Goal: Information Seeking & Learning: Find specific fact

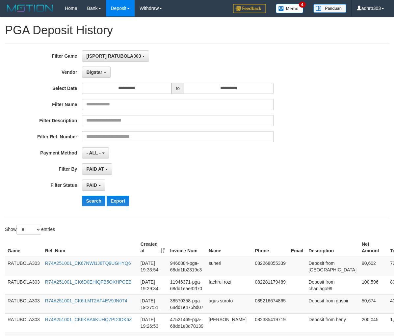
select select "**********"
select select "*"
select select "**"
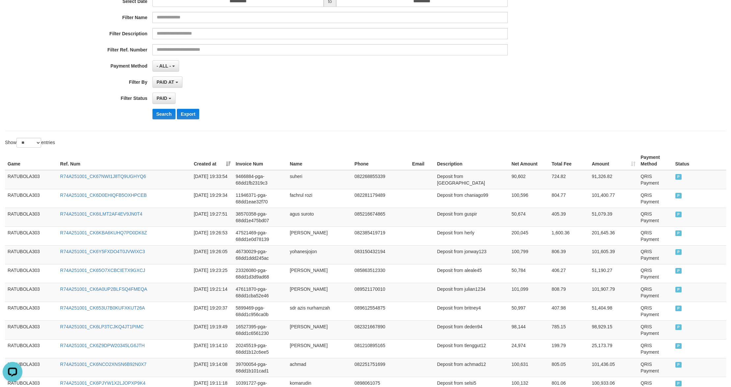
scroll to position [5, 0]
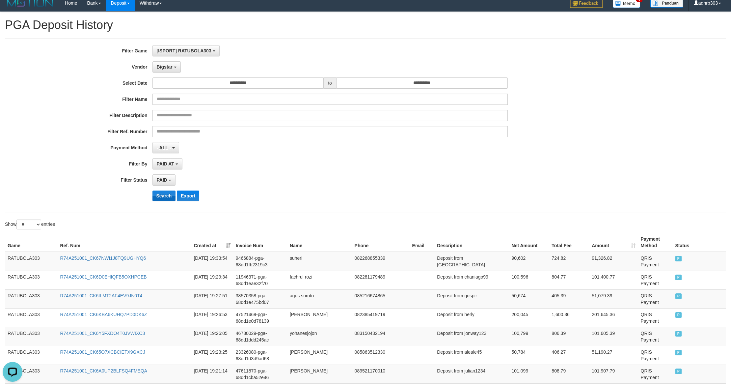
click at [167, 196] on button "Search" at bounding box center [164, 195] width 23 height 11
click at [164, 198] on button "Search" at bounding box center [164, 195] width 23 height 11
click at [168, 197] on button "Search" at bounding box center [164, 195] width 23 height 11
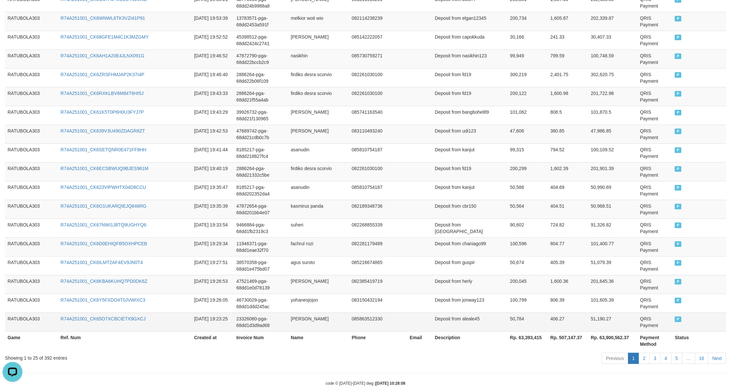
scroll to position [415, 0]
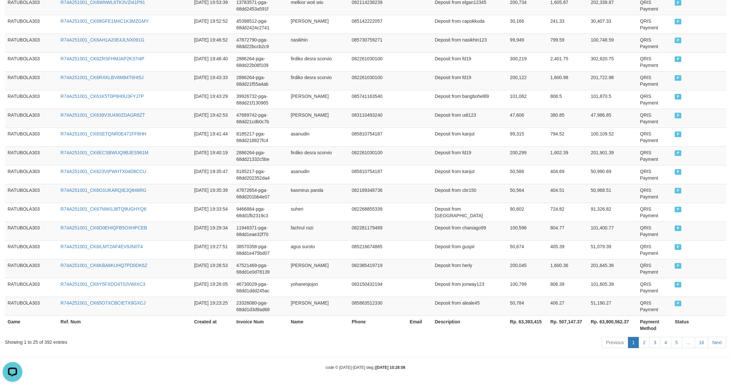
click at [394, 320] on th "Rp. 63,393,415" at bounding box center [528, 324] width 41 height 19
copy th "63,393,415"
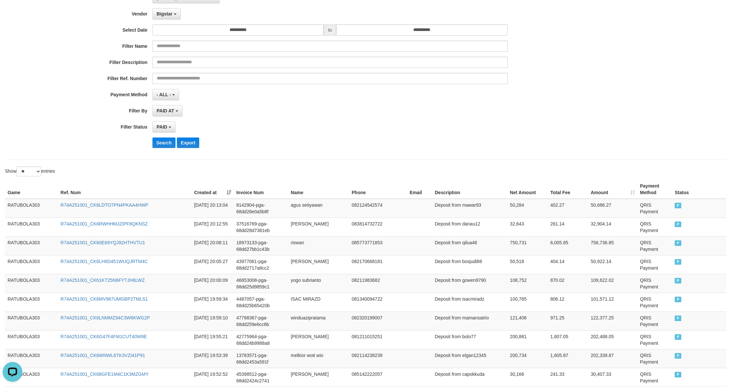
scroll to position [0, 0]
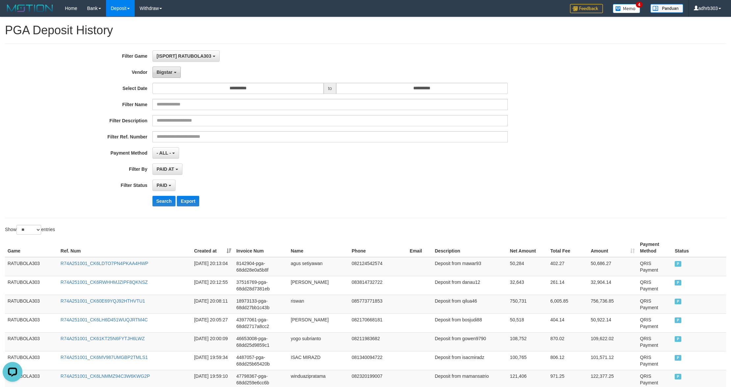
click at [167, 72] on span "Bigstar" at bounding box center [165, 72] width 16 height 5
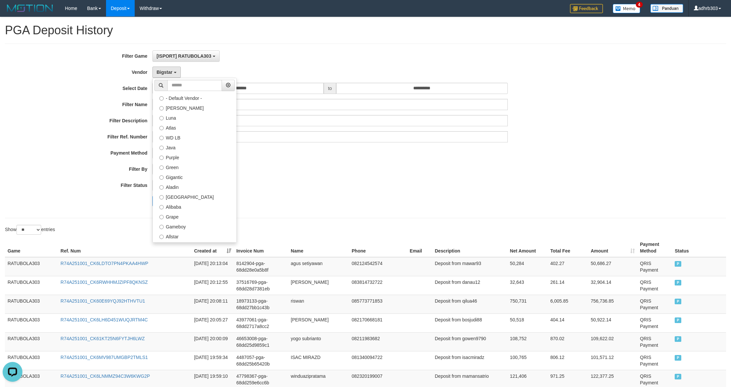
click at [202, 336] on label "IBX3 Pusatjualpulsa" at bounding box center [195, 384] width 84 height 10
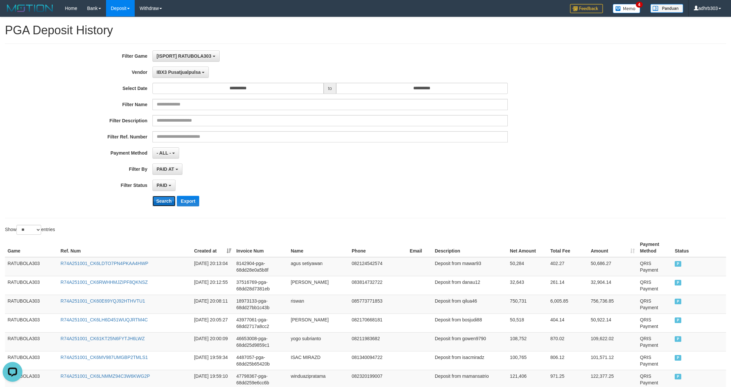
click at [168, 202] on button "Search" at bounding box center [164, 201] width 23 height 11
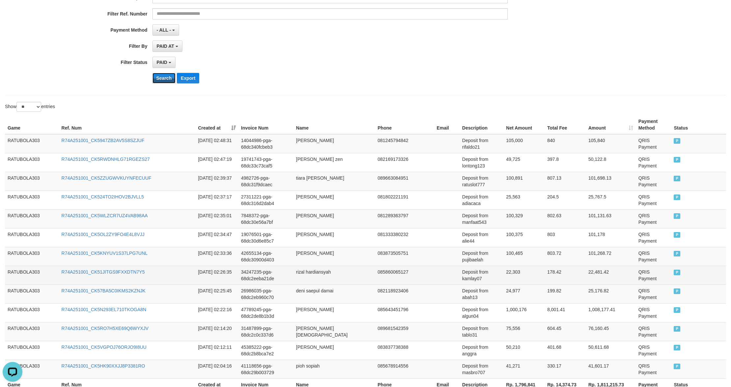
scroll to position [188, 0]
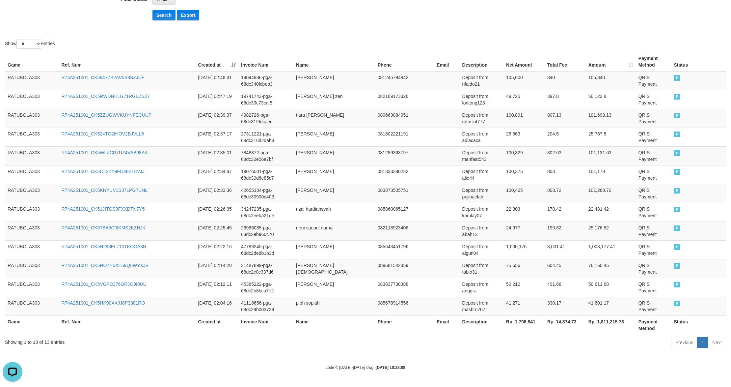
click at [394, 318] on th "Rp. 1,796,841" at bounding box center [524, 324] width 41 height 19
copy th "1,796,841"
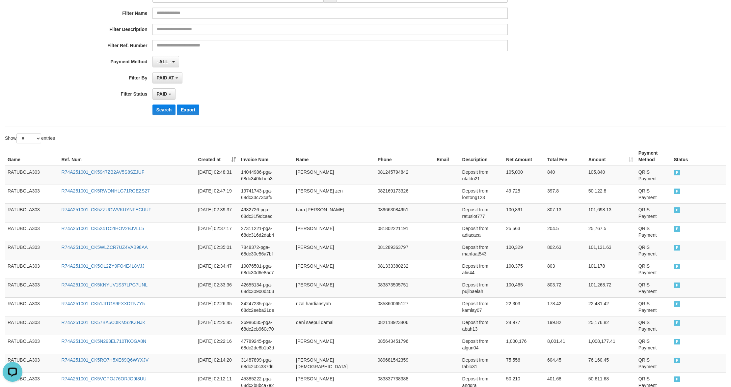
scroll to position [0, 0]
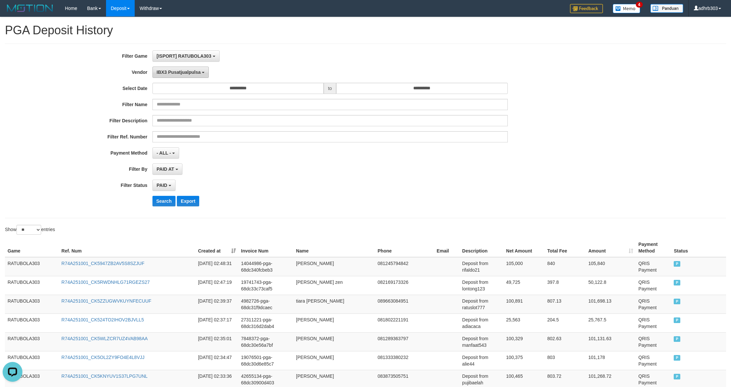
click at [184, 76] on button "IBX3 Pusatjualpulsa" at bounding box center [181, 72] width 57 height 11
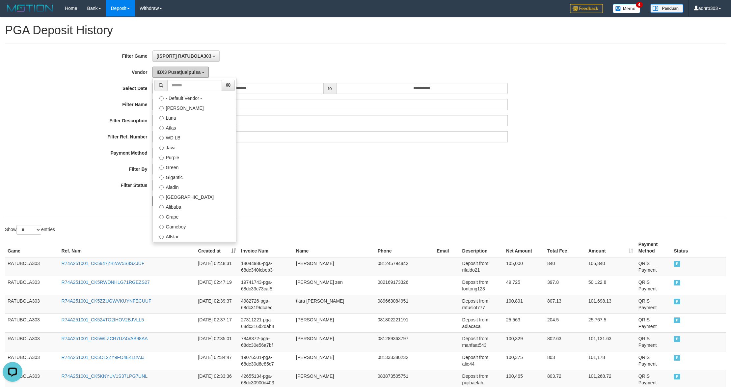
scroll to position [129, 0]
click at [182, 146] on label "Borde" at bounding box center [195, 146] width 84 height 10
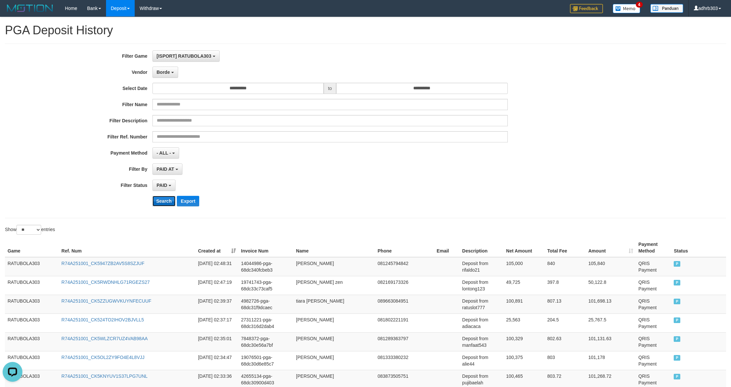
click at [167, 204] on button "Search" at bounding box center [164, 201] width 23 height 11
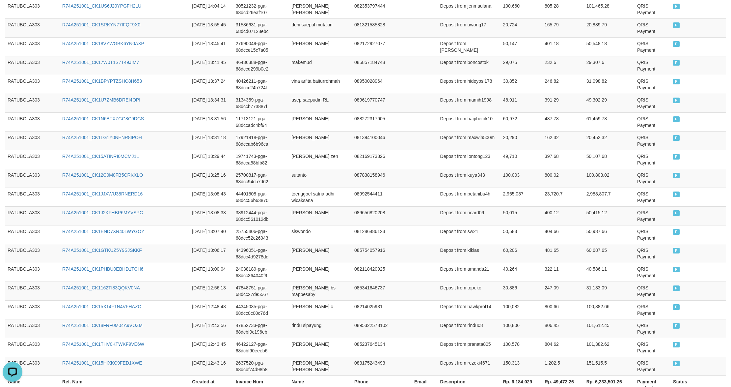
scroll to position [415, 0]
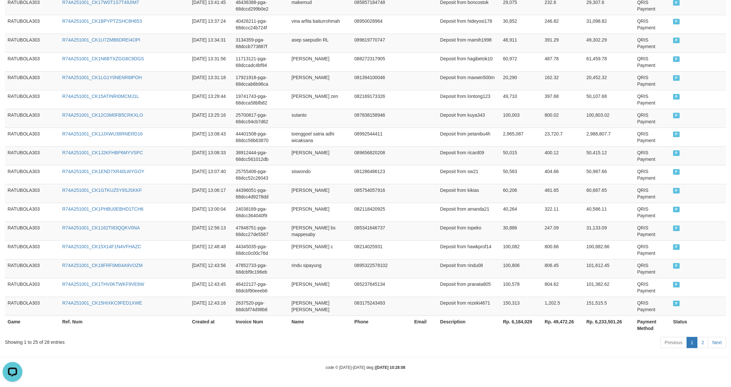
click at [394, 321] on th "Rp. 6,184,029" at bounding box center [521, 324] width 42 height 19
drag, startPoint x: 515, startPoint y: 321, endPoint x: 542, endPoint y: 316, distance: 27.3
click at [394, 321] on th "Rp. 6,184,029" at bounding box center [521, 324] width 42 height 19
copy th "6,184,029"
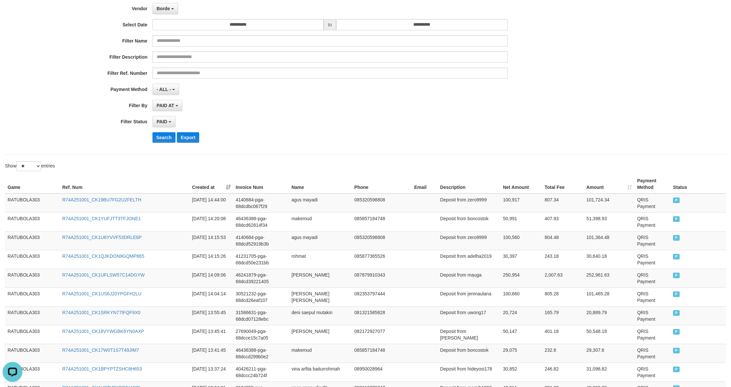
scroll to position [0, 0]
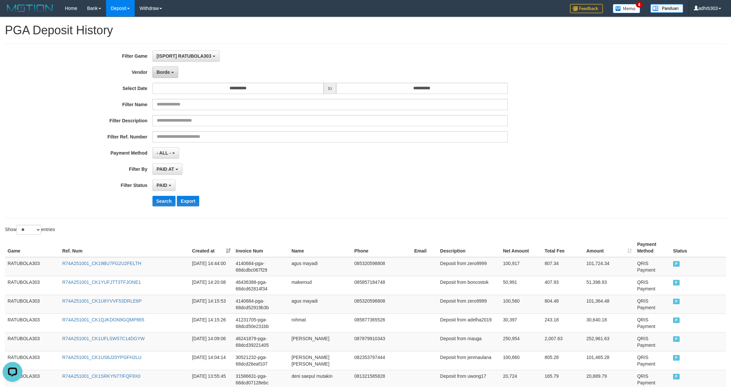
click at [170, 74] on button "Borde" at bounding box center [166, 72] width 26 height 11
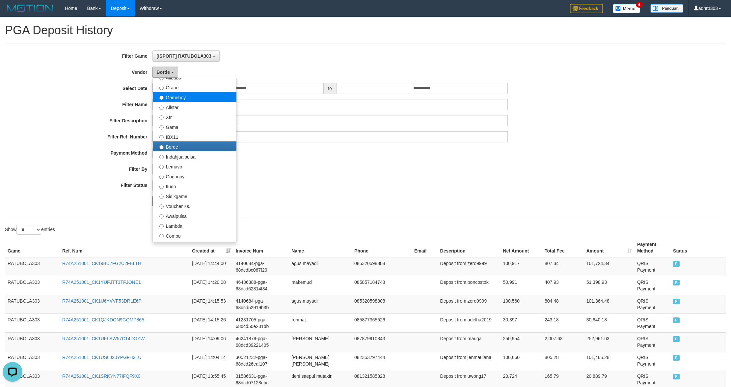
scroll to position [70, 0]
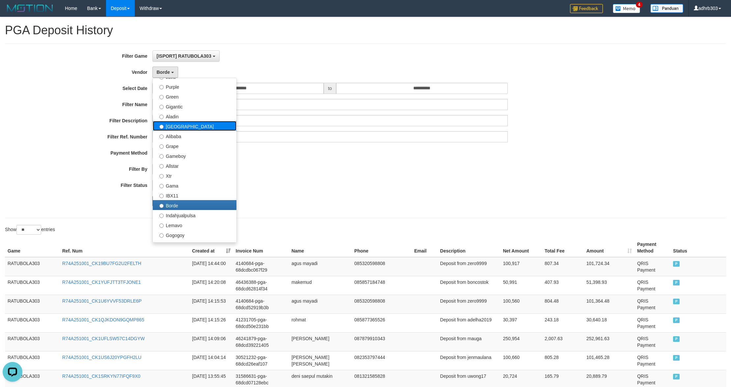
click at [192, 127] on label "[GEOGRAPHIC_DATA]" at bounding box center [195, 126] width 84 height 10
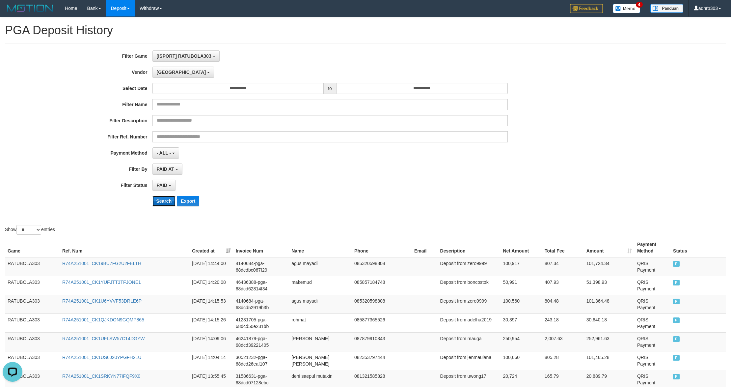
click at [166, 198] on button "Search" at bounding box center [164, 201] width 23 height 11
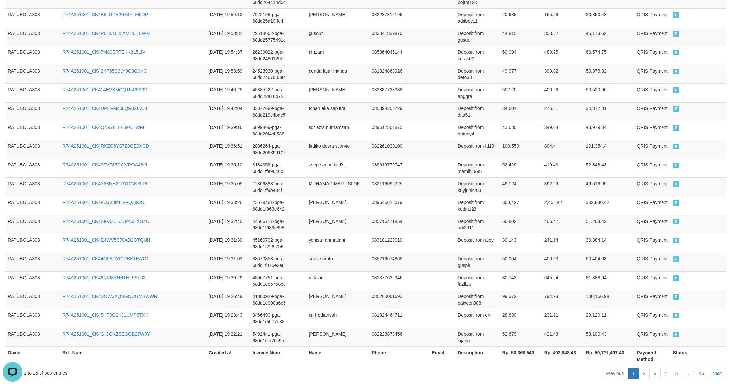
scroll to position [415, 0]
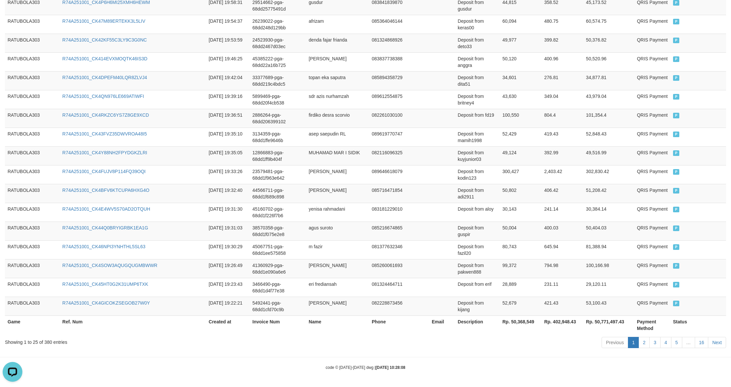
click at [394, 321] on th "Rp. 50,368,549" at bounding box center [521, 324] width 42 height 19
copy th "50,368,549"
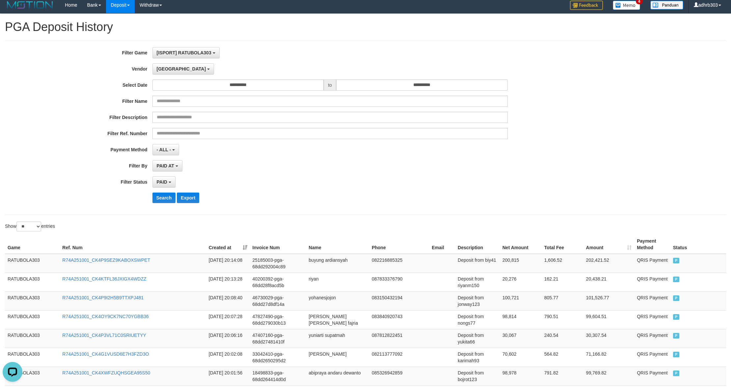
scroll to position [0, 0]
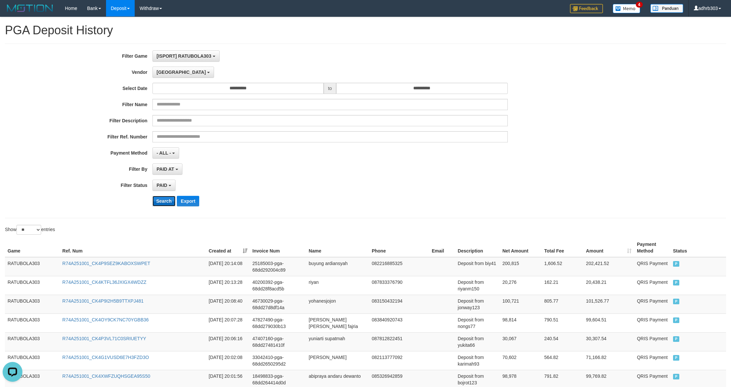
click at [166, 199] on button "Search" at bounding box center [164, 201] width 23 height 11
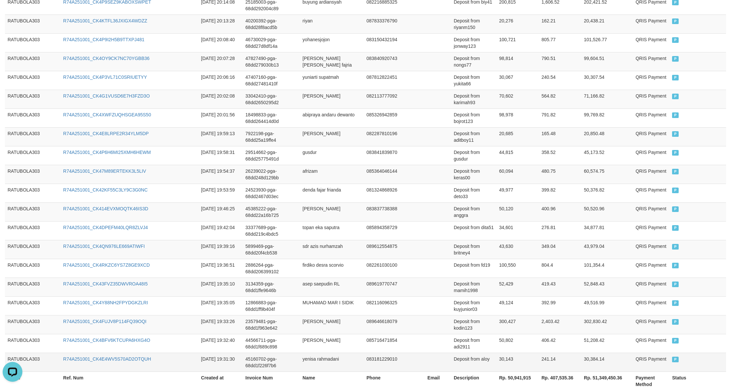
scroll to position [415, 0]
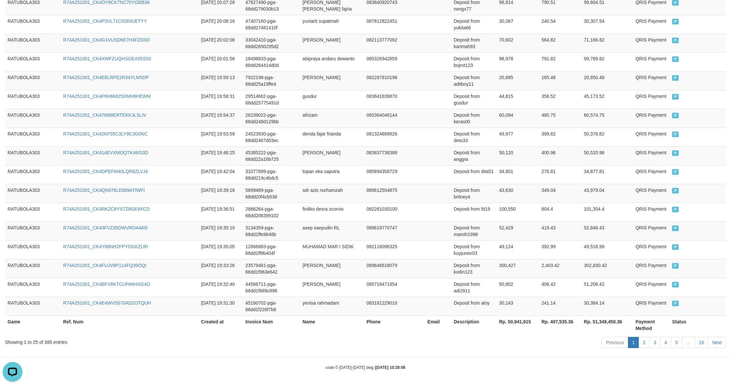
click at [394, 323] on th "Rp. 50,941,915" at bounding box center [518, 324] width 42 height 19
copy th "50,941,915"
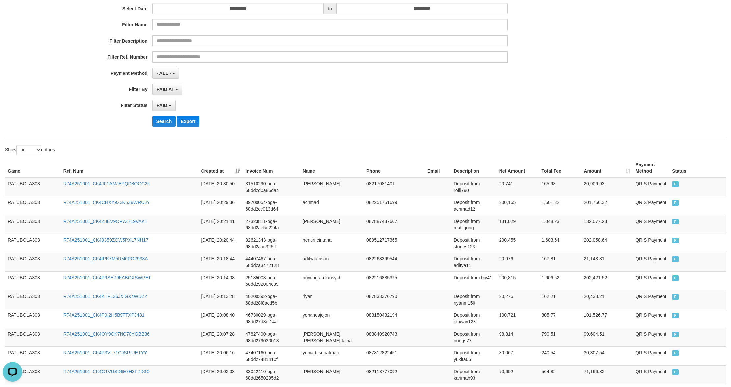
scroll to position [0, 0]
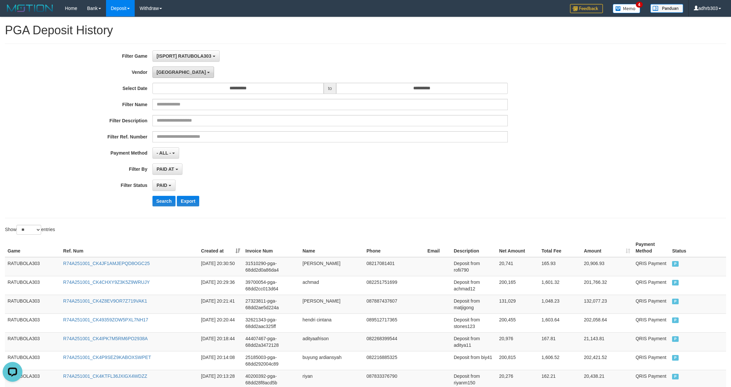
click at [168, 72] on span "[GEOGRAPHIC_DATA]" at bounding box center [181, 72] width 49 height 5
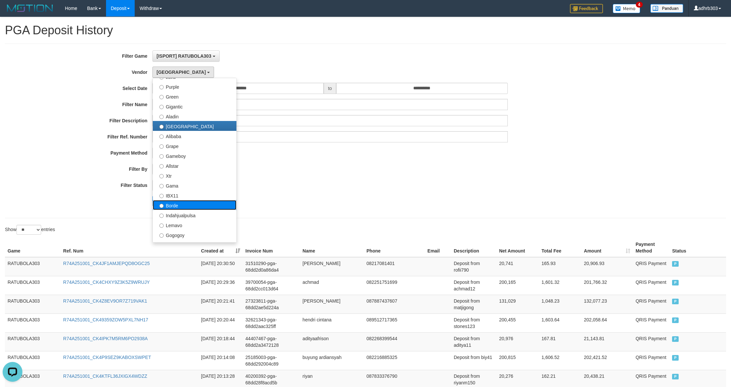
click at [190, 206] on label "Borde" at bounding box center [195, 205] width 84 height 10
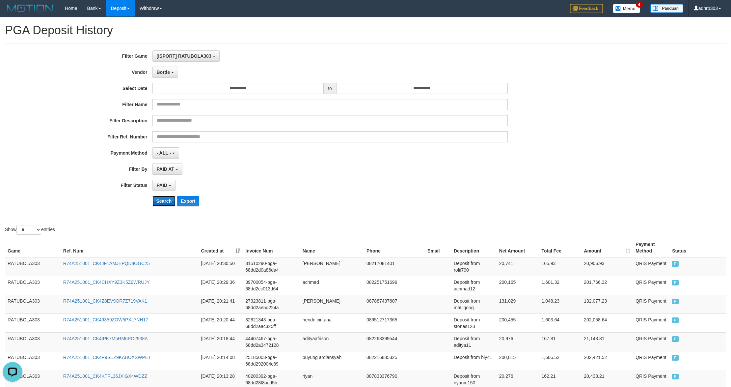
click at [167, 202] on button "Search" at bounding box center [164, 201] width 23 height 11
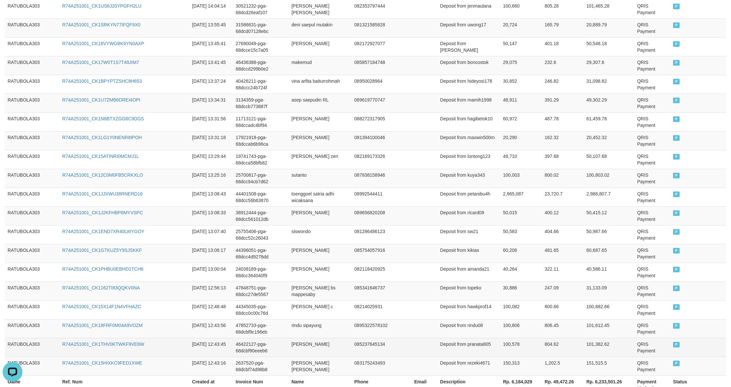
scroll to position [415, 0]
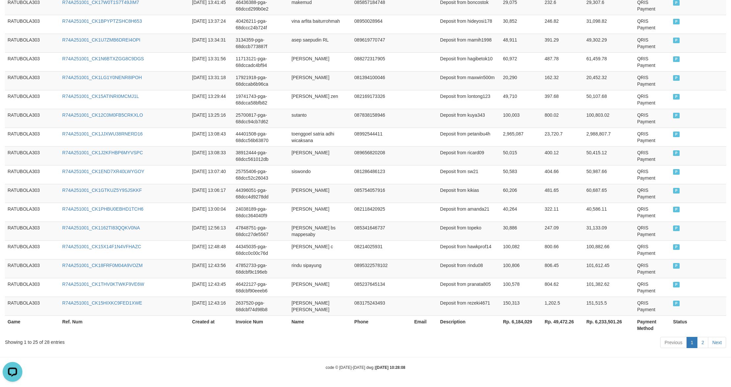
click at [394, 322] on th "Rp. 6,184,029" at bounding box center [521, 324] width 42 height 19
click at [394, 321] on th "Rp. 6,184,029" at bounding box center [521, 324] width 42 height 19
copy th "6,184,029"
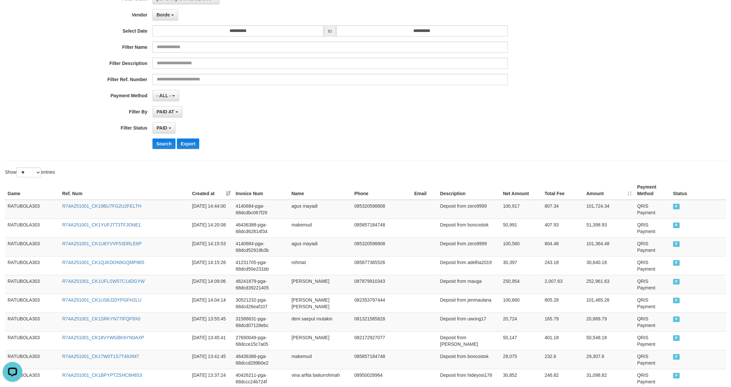
scroll to position [0, 0]
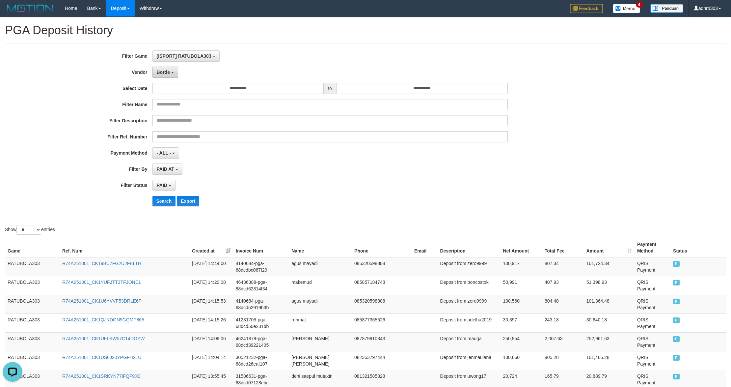
click at [167, 74] on span "Borde" at bounding box center [163, 72] width 13 height 5
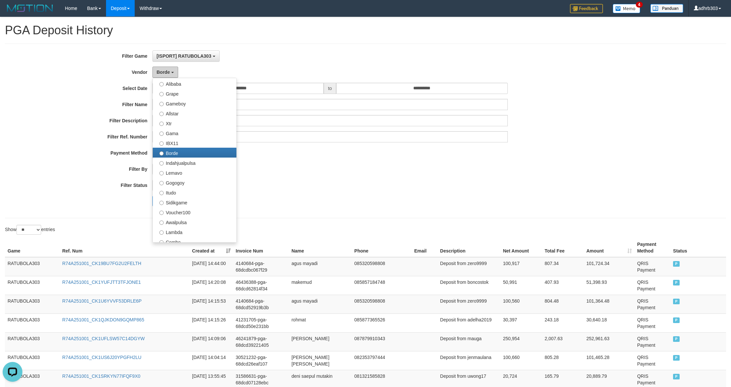
scroll to position [188, 0]
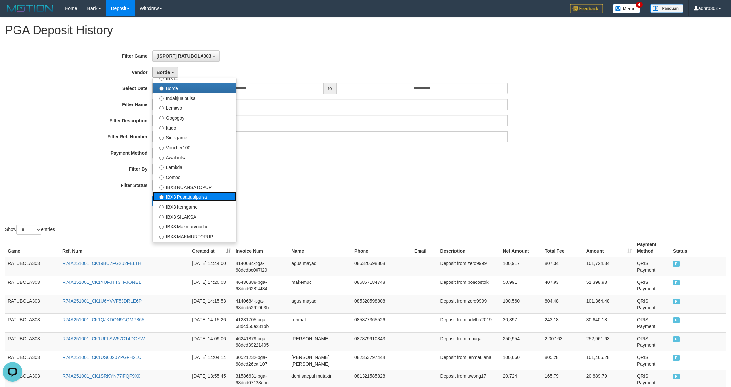
click at [198, 198] on label "IBX3 Pusatjualpulsa" at bounding box center [195, 196] width 84 height 10
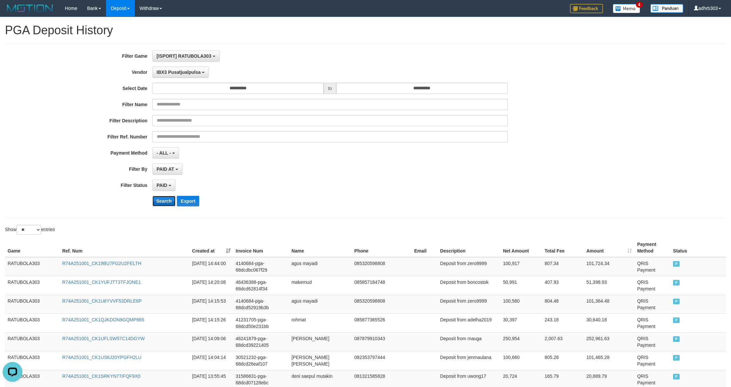
click at [166, 205] on button "Search" at bounding box center [164, 201] width 23 height 11
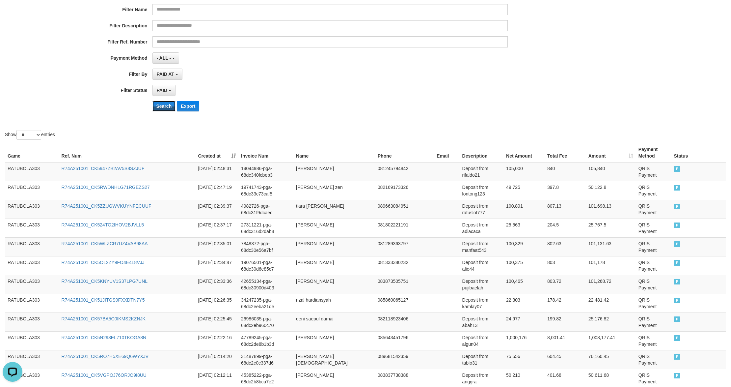
scroll to position [0, 0]
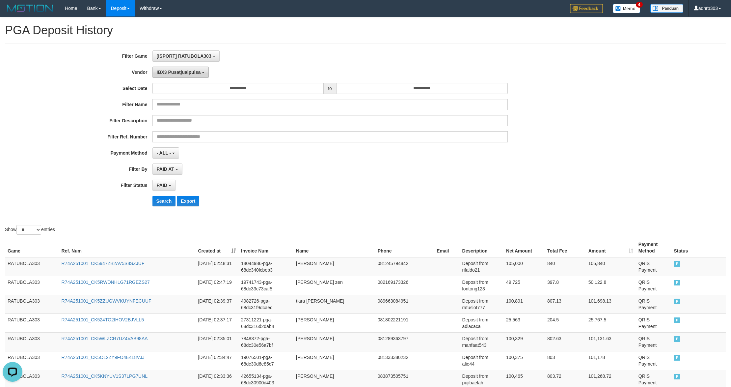
click at [176, 72] on span "IBX3 Pusatjualpulsa" at bounding box center [179, 72] width 44 height 5
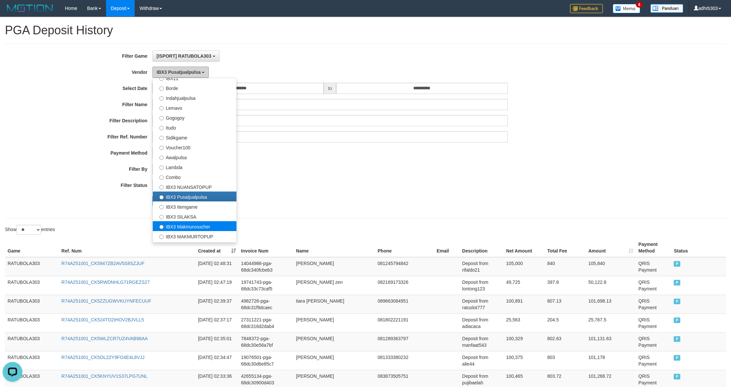
scroll to position [246, 0]
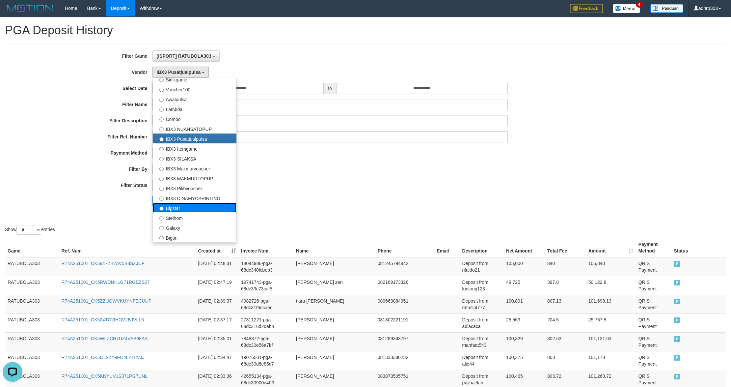
click at [186, 210] on label "Bigstar" at bounding box center [195, 208] width 84 height 10
select select "**********"
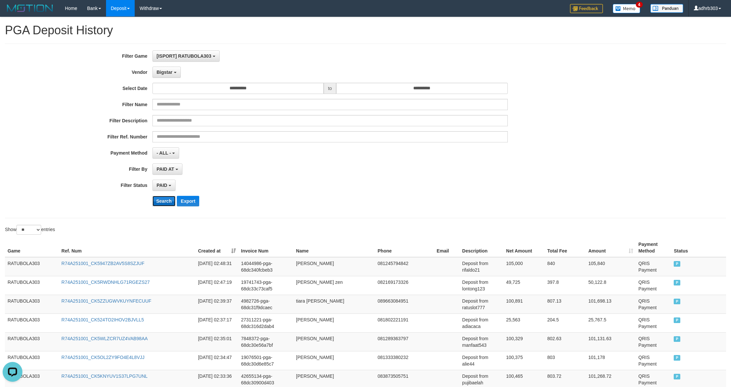
click at [163, 200] on button "Search" at bounding box center [164, 201] width 23 height 11
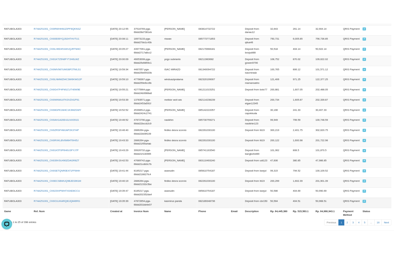
scroll to position [415, 0]
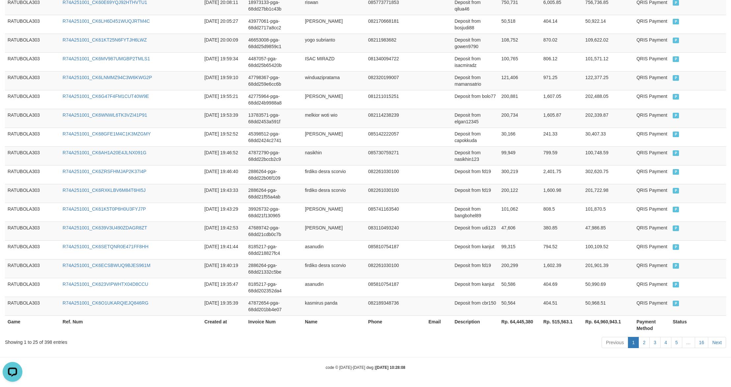
click at [394, 321] on th "Rp. 64,445,380" at bounding box center [520, 324] width 42 height 19
drag, startPoint x: 514, startPoint y: 321, endPoint x: 736, endPoint y: 304, distance: 222.3
click at [394, 320] on th "Rp. 64,445,380" at bounding box center [520, 324] width 42 height 19
copy th "64,445,380"
